Goal: Transaction & Acquisition: Purchase product/service

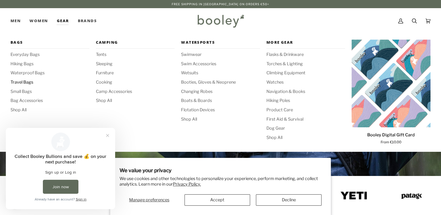
click at [23, 81] on span "Travel Bags" at bounding box center [49, 82] width 79 height 6
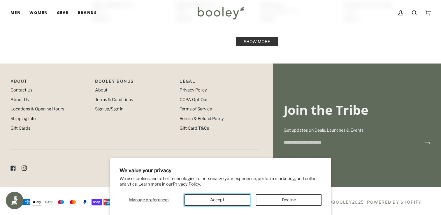
click at [228, 201] on button "Accept" at bounding box center [218, 199] width 66 height 11
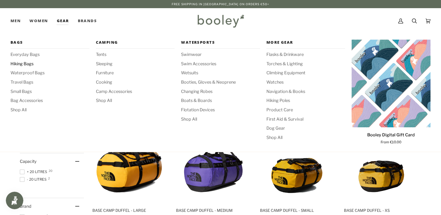
click at [23, 64] on span "Hiking Bags" at bounding box center [49, 64] width 79 height 6
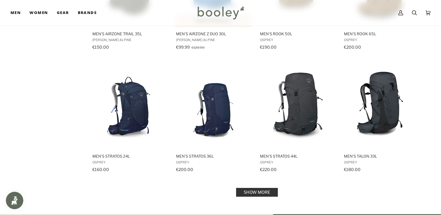
scroll to position [532, 0]
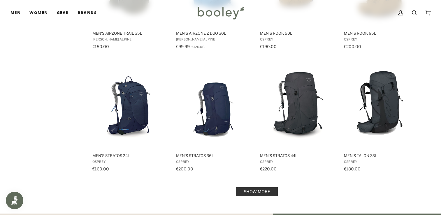
click at [247, 187] on link "Show more" at bounding box center [257, 191] width 42 height 9
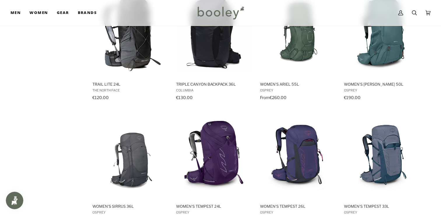
scroll to position [779, 0]
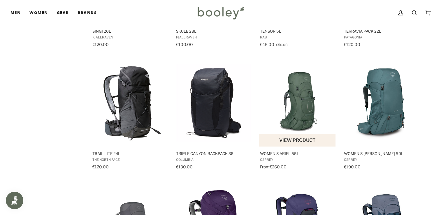
click at [306, 106] on img "Women's Ariel 55L" at bounding box center [297, 102] width 77 height 77
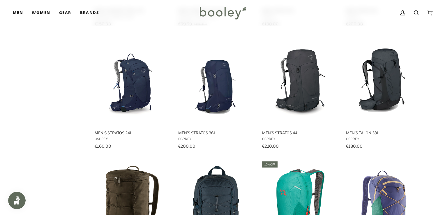
scroll to position [554, 0]
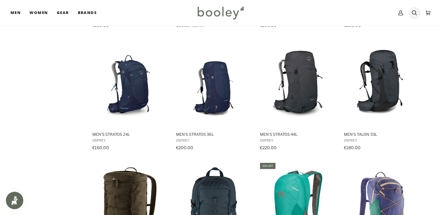
click at [415, 11] on icon at bounding box center [414, 12] width 5 height 9
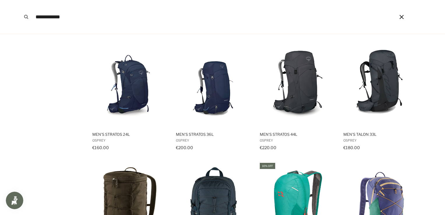
type input "**********"
click at [20, 0] on button "Search" at bounding box center [26, 17] width 13 height 34
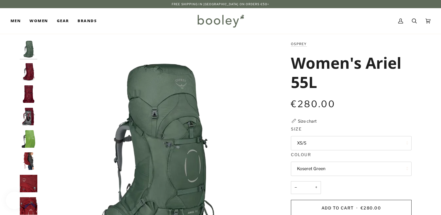
click at [30, 66] on img "Osprey Women's Ariel 55L Claret Red - Booley Galway" at bounding box center [28, 71] width 17 height 17
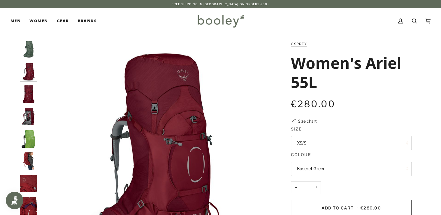
click at [28, 154] on img "Osprey Women's Ariel 55L Claret Red - Booley Galway" at bounding box center [28, 160] width 17 height 17
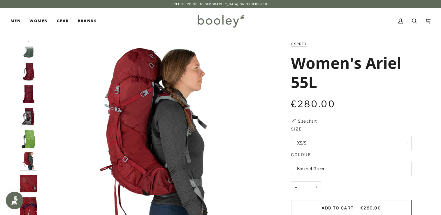
scroll to position [3, 0]
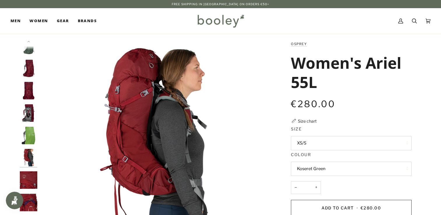
click at [26, 140] on img "Osprey Women's Ariel 55L Claret Red - Booley Galway" at bounding box center [28, 135] width 17 height 17
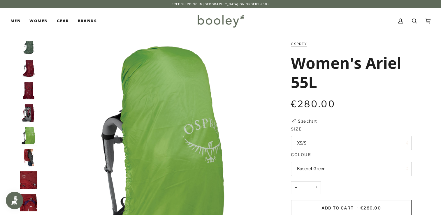
scroll to position [0, 0]
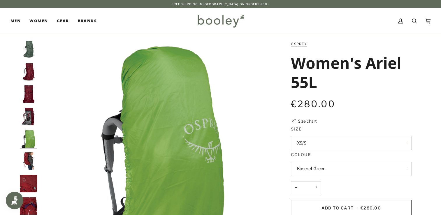
click at [27, 114] on img "Osprey Women's Ariel 55L Claret Red - Booley Galway" at bounding box center [28, 116] width 17 height 17
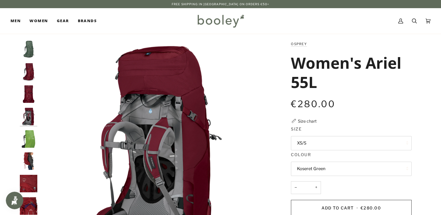
click at [23, 101] on img "Osprey Women's Ariel 55L Claret Red - Booley Galway" at bounding box center [28, 93] width 17 height 17
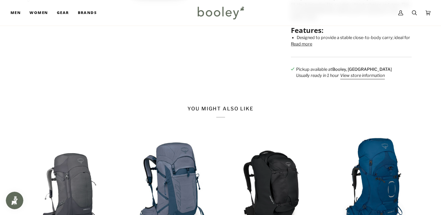
scroll to position [358, 0]
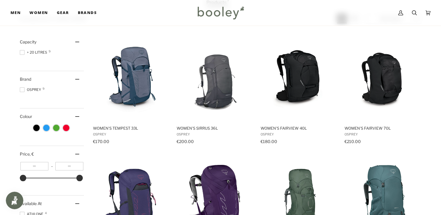
scroll to position [63, 0]
click at [374, 72] on img "Women's Fairview 70L" at bounding box center [381, 77] width 77 height 77
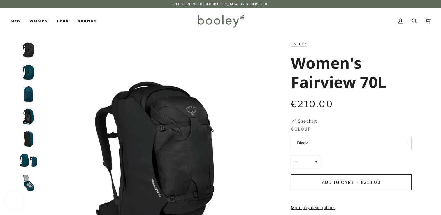
click at [29, 72] on img "Osprey Women's Fairview 70L Night Jungle Blue - Booley Galway" at bounding box center [28, 71] width 17 height 17
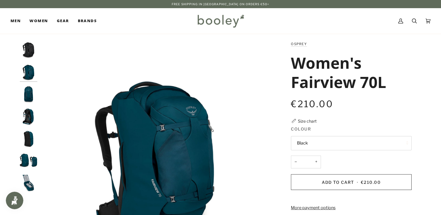
click at [34, 164] on img "Osprey Women's Fairview 70L Night Jungle Blue - Booley Galway" at bounding box center [28, 160] width 17 height 17
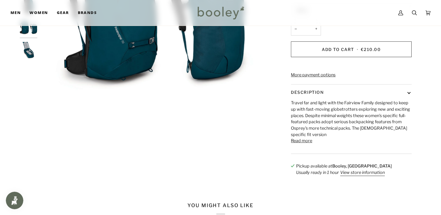
scroll to position [134, 0]
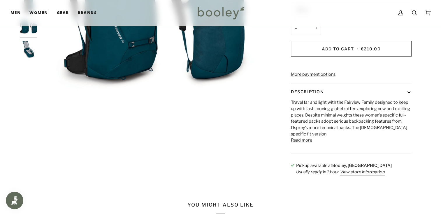
click at [304, 144] on button "Read more" at bounding box center [301, 140] width 21 height 6
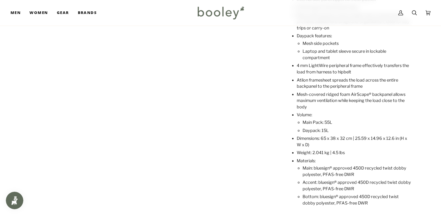
scroll to position [368, 0]
click at [326, 134] on li "Daypack: 15L" at bounding box center [357, 131] width 109 height 6
drag, startPoint x: 326, startPoint y: 138, endPoint x: 335, endPoint y: 140, distance: 8.6
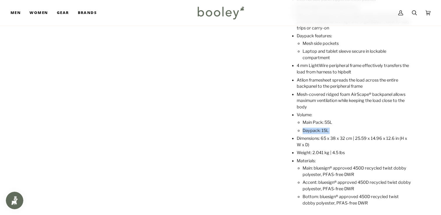
click at [335, 134] on li "Daypack: 15L" at bounding box center [357, 131] width 109 height 6
click at [329, 156] on li "Weight: 2.041 kg | 4.5 lbs" at bounding box center [354, 153] width 115 height 6
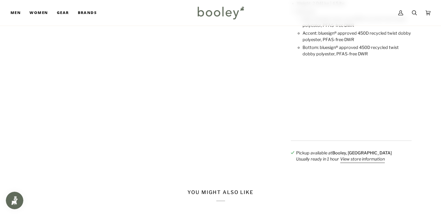
scroll to position [519, 0]
